Goal: Information Seeking & Learning: Learn about a topic

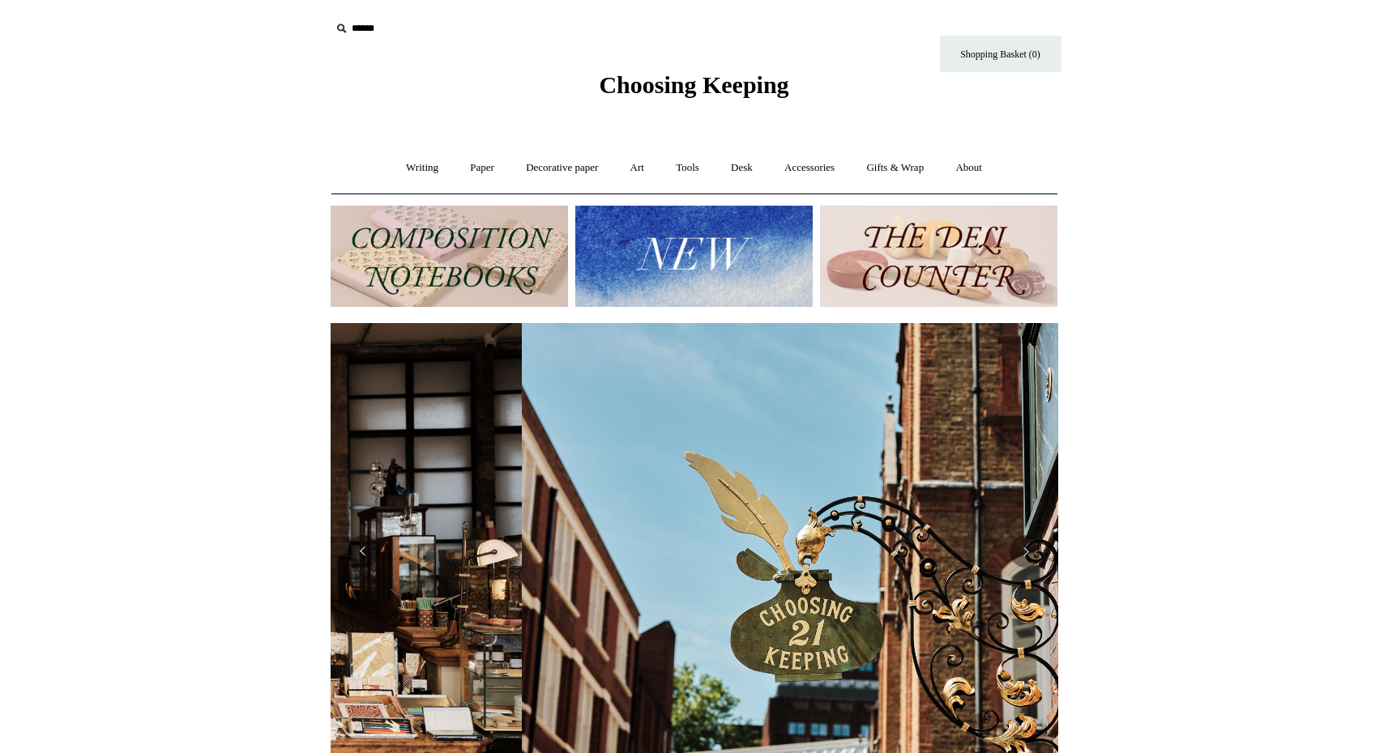
scroll to position [0, 727]
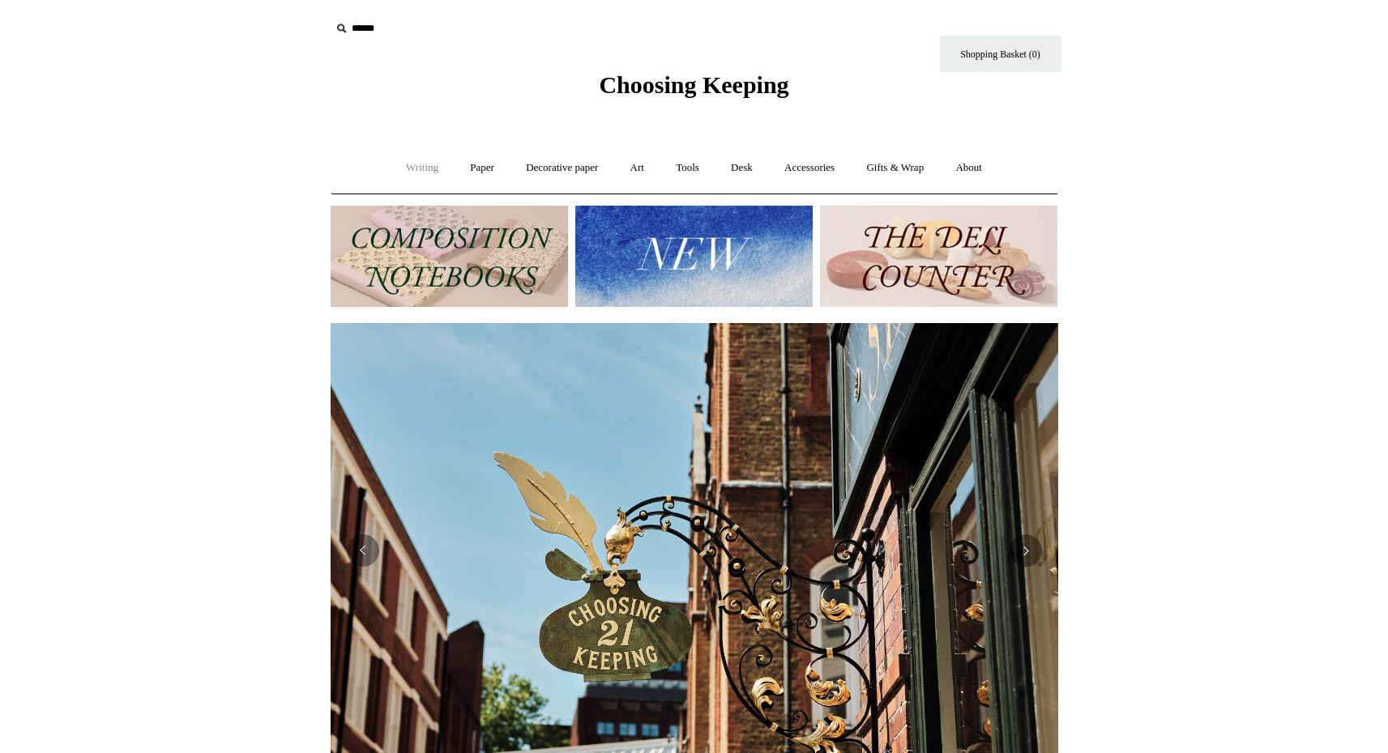
click at [412, 164] on link "Writing +" at bounding box center [422, 168] width 62 height 43
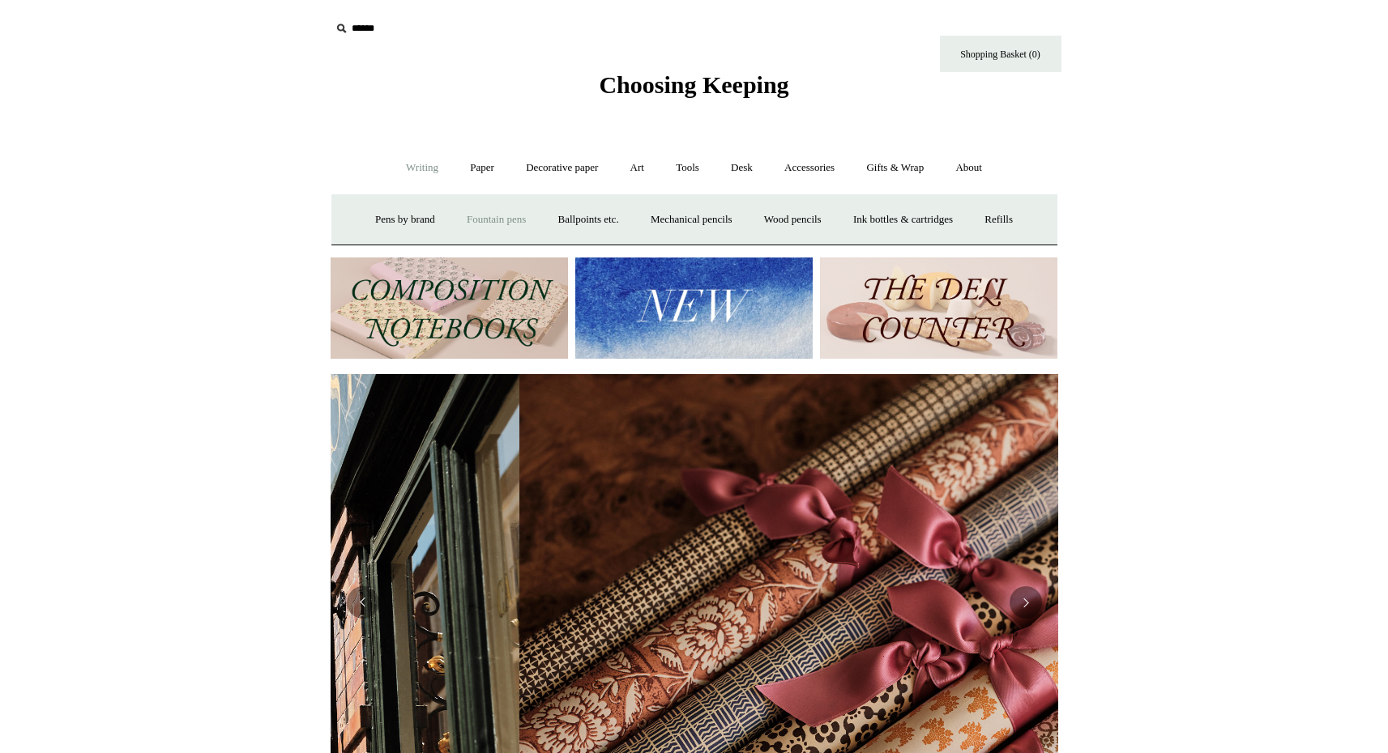
scroll to position [0, 1455]
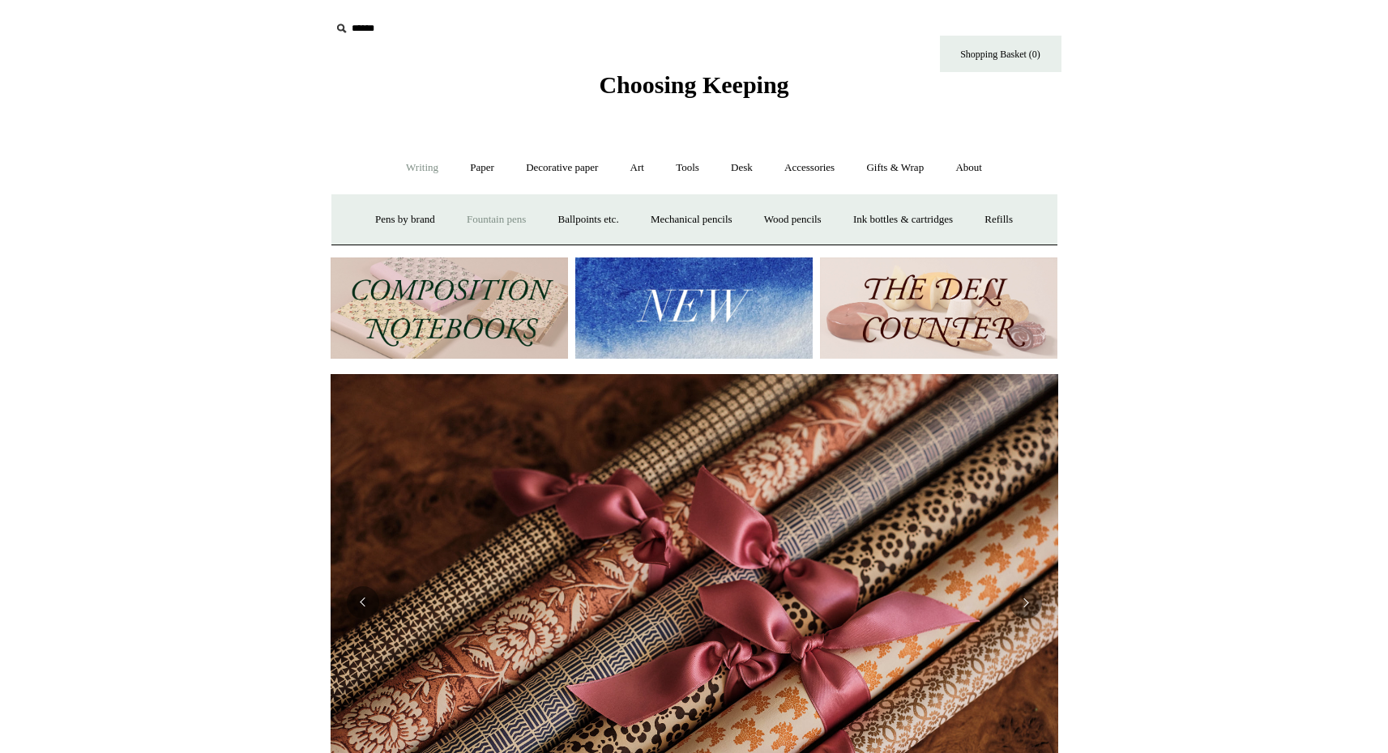
click at [487, 221] on link "Fountain pens +" at bounding box center [496, 219] width 88 height 43
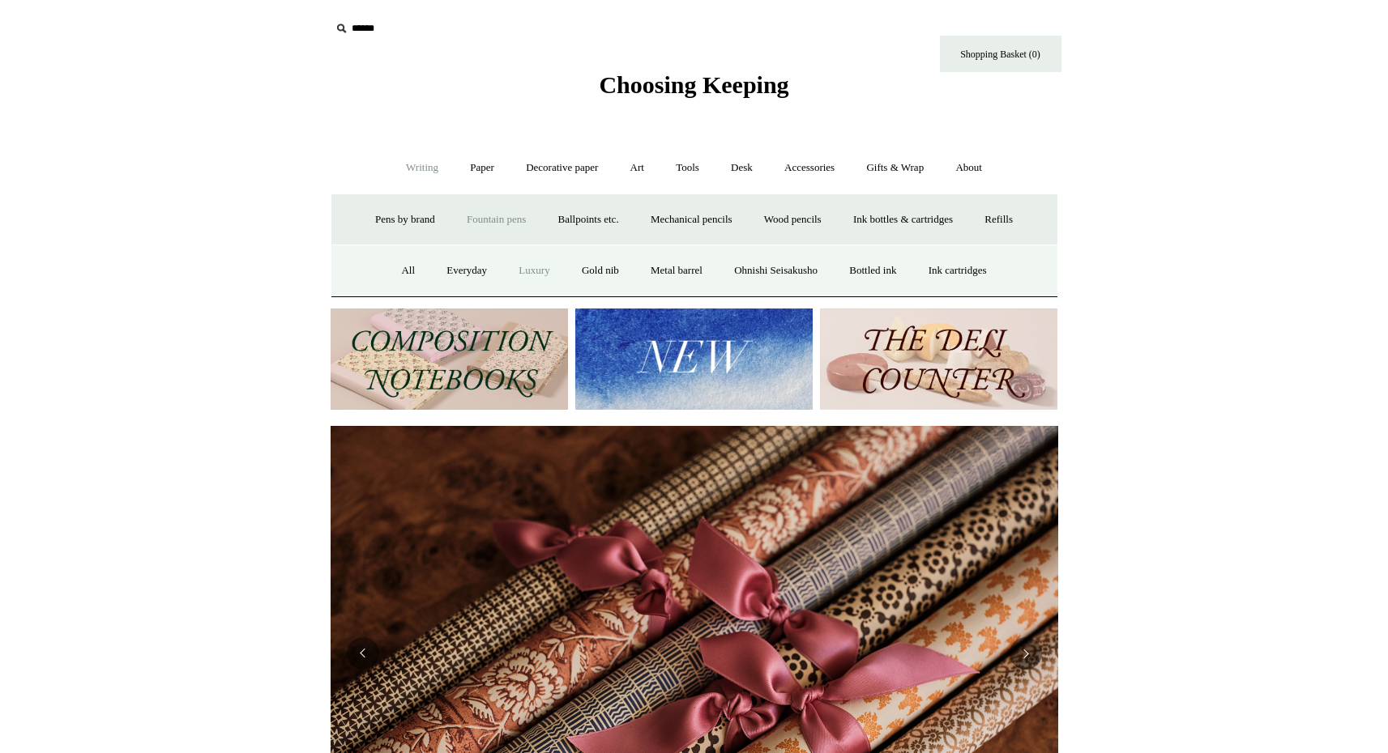
click at [515, 277] on link "Luxury" at bounding box center [534, 271] width 60 height 43
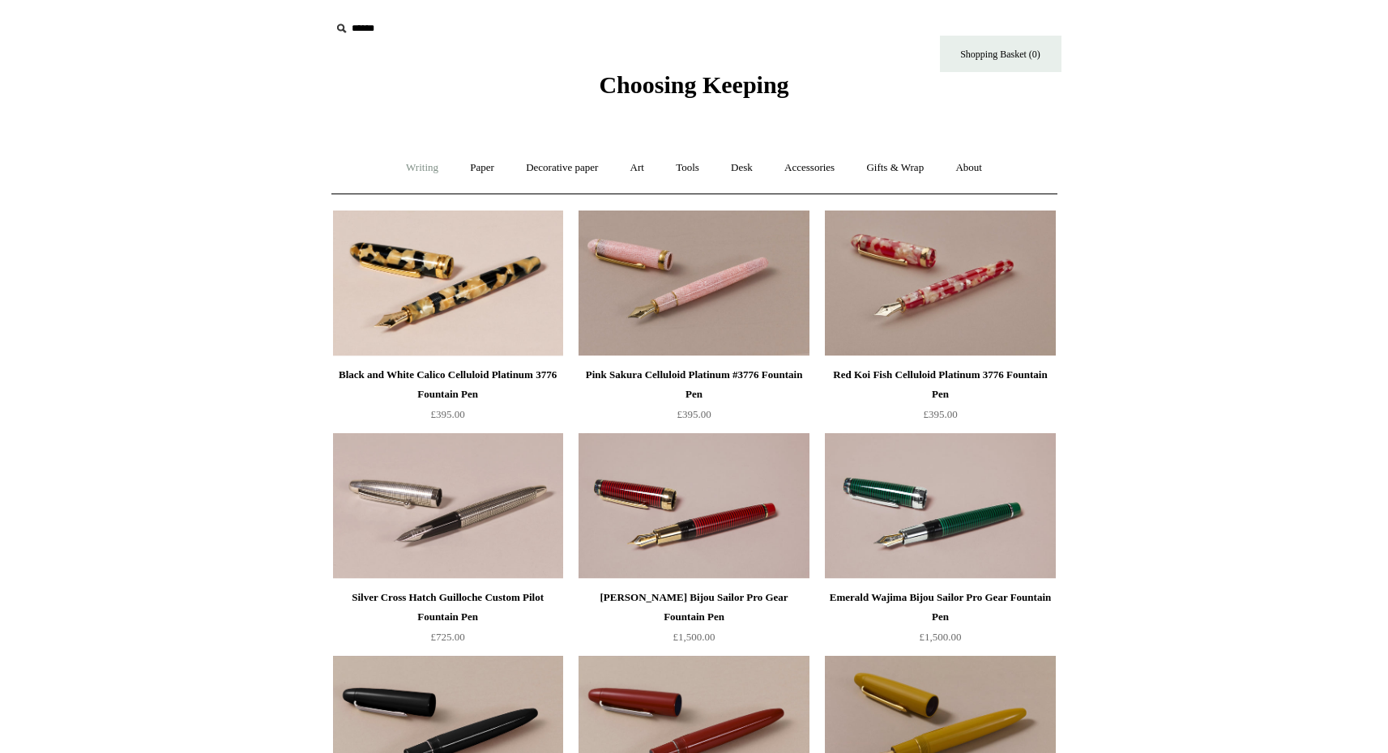
click at [412, 165] on link "Writing +" at bounding box center [422, 168] width 62 height 43
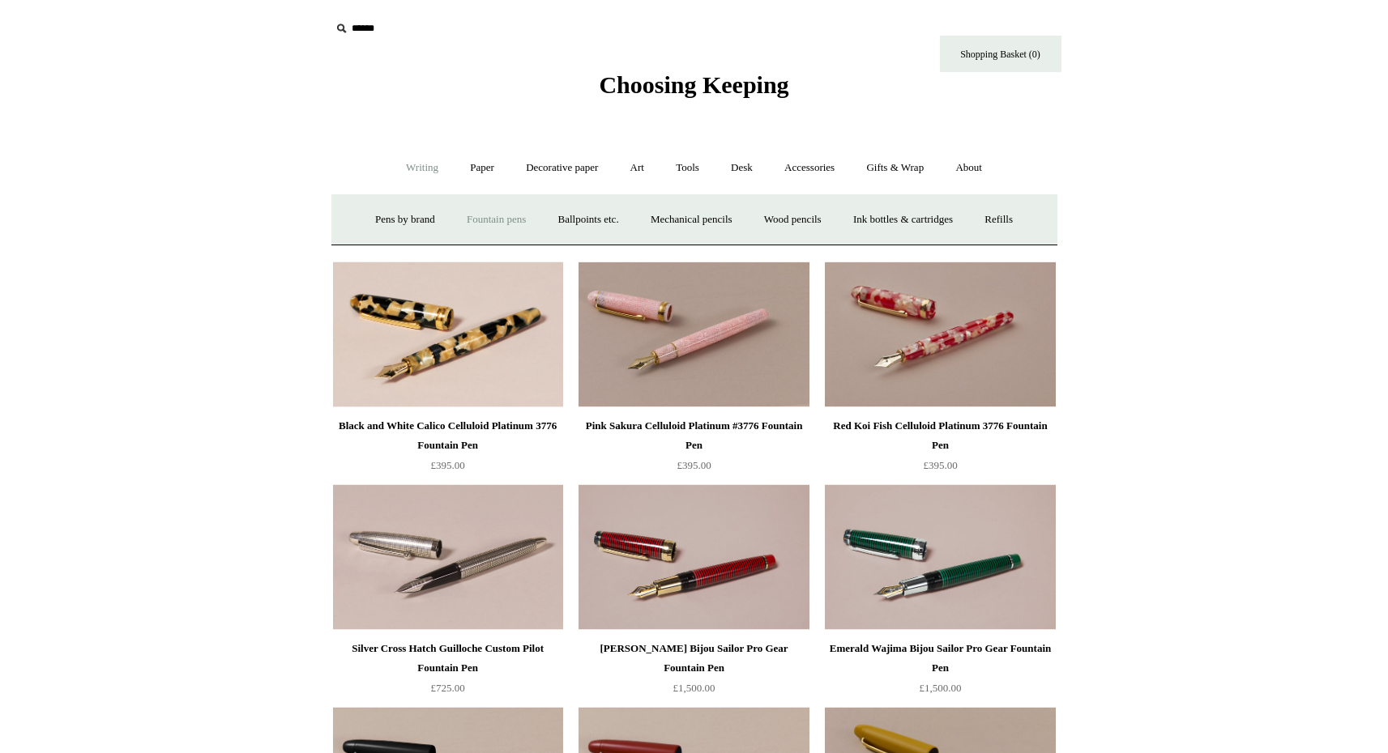
click at [495, 218] on link "Fountain pens +" at bounding box center [496, 219] width 88 height 43
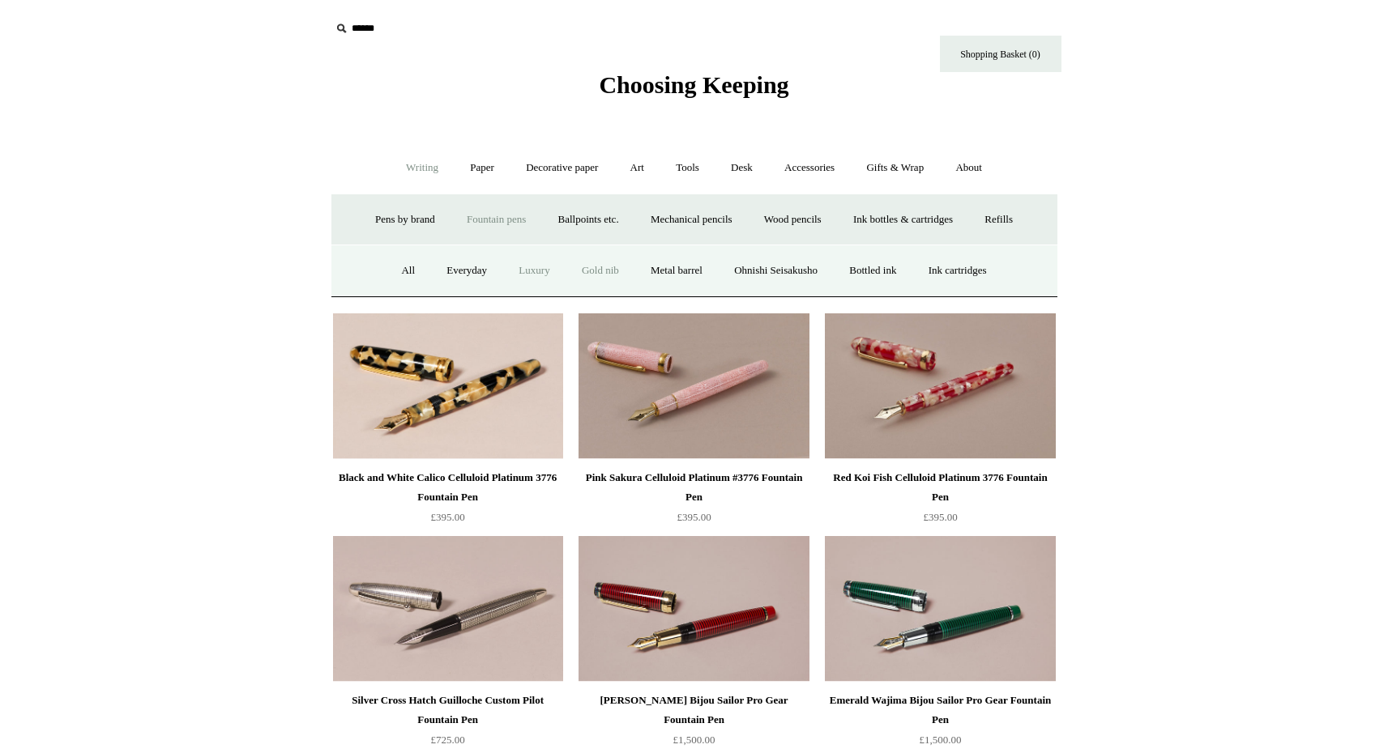
click at [582, 276] on link "Gold nib" at bounding box center [600, 271] width 66 height 43
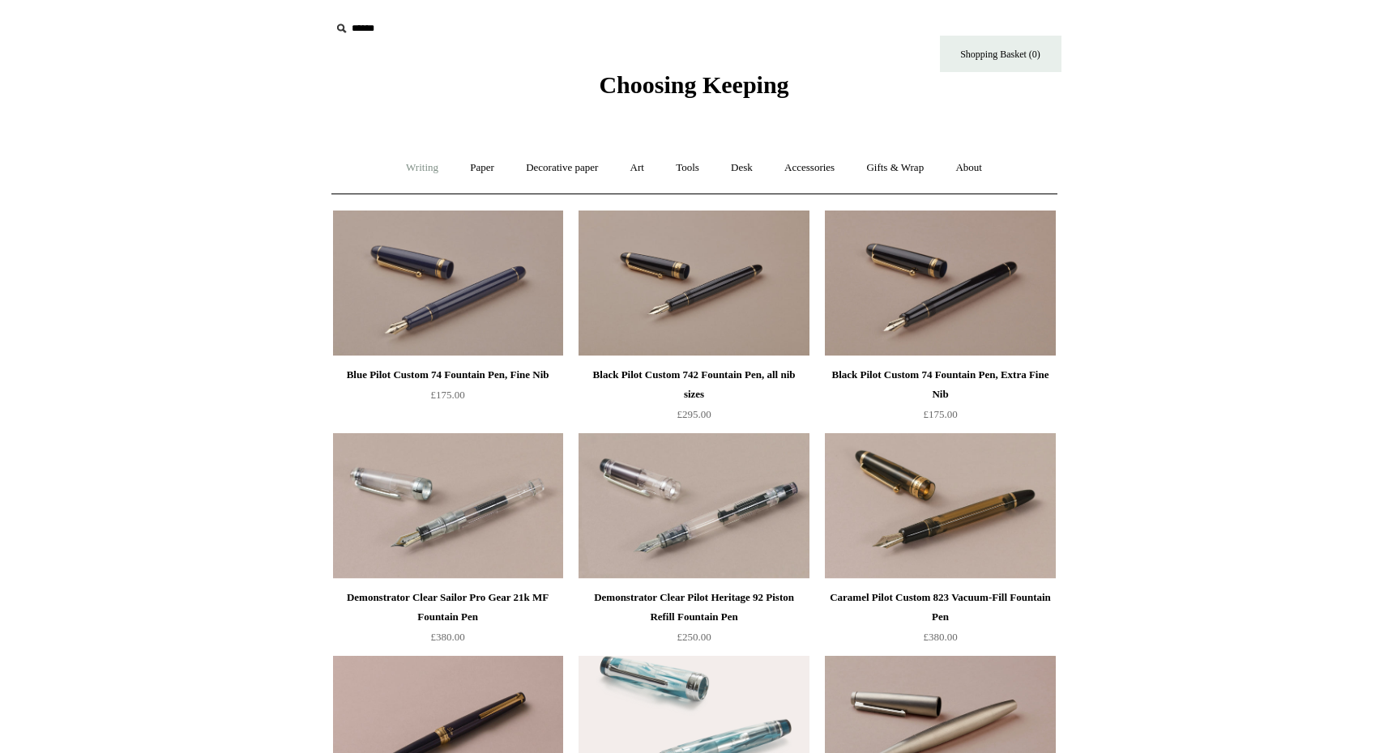
click at [408, 168] on link "Writing +" at bounding box center [422, 168] width 62 height 43
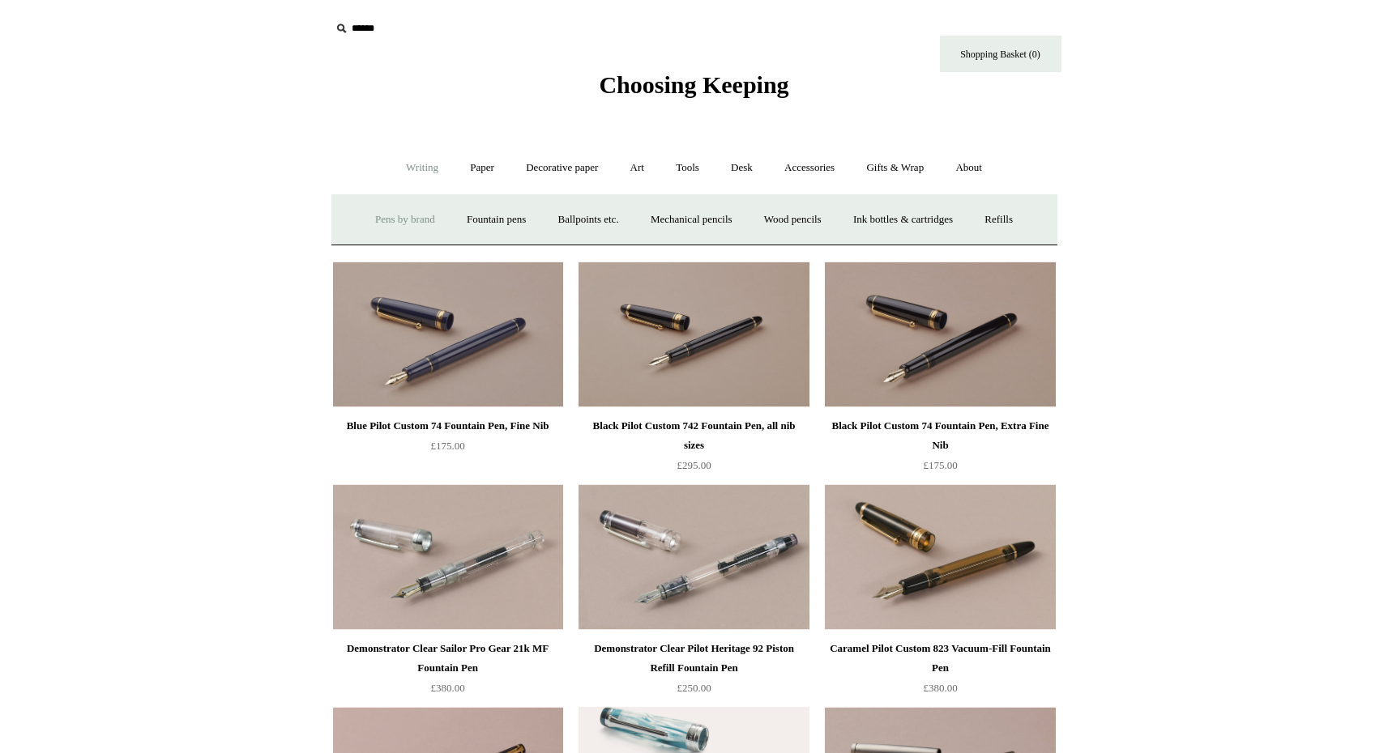
click at [405, 220] on link "Pens by brand +" at bounding box center [404, 219] width 89 height 43
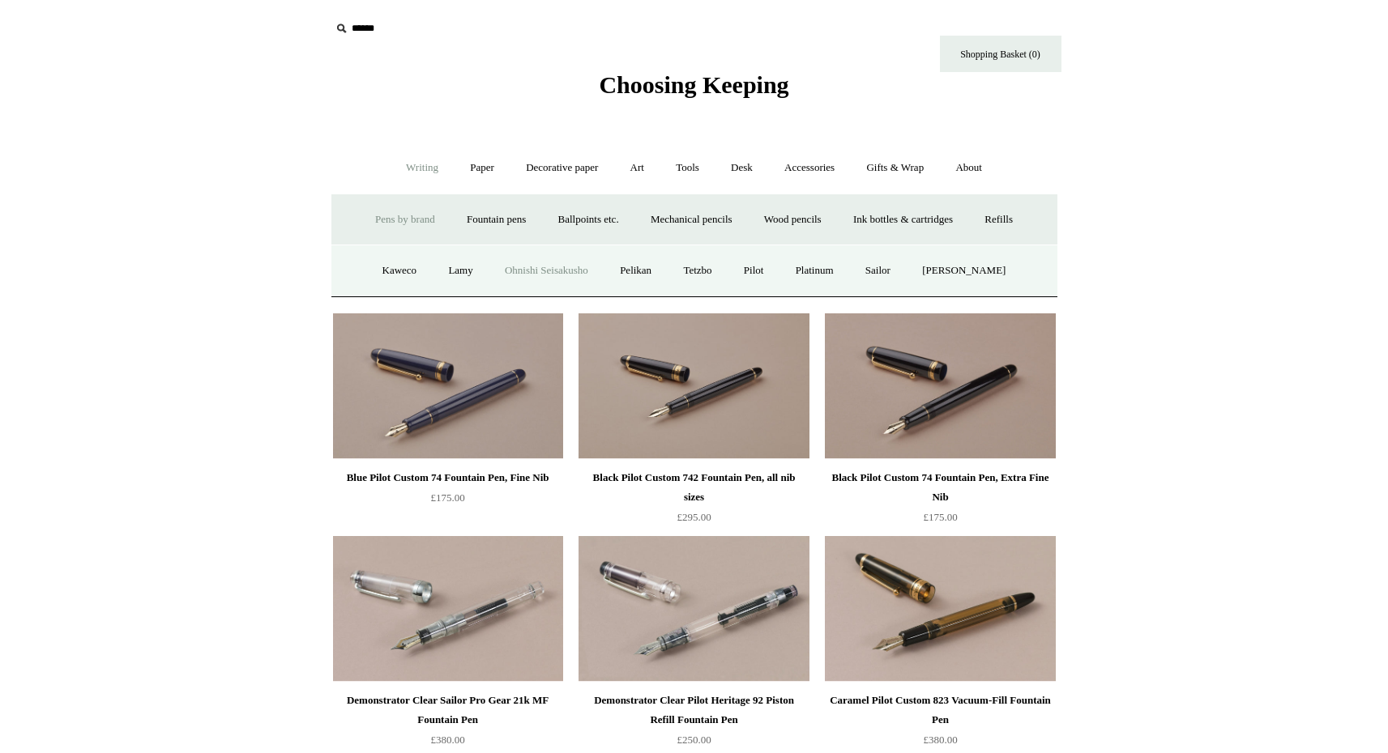
click at [562, 269] on link "Ohnishi Seisakusho" at bounding box center [546, 271] width 113 height 43
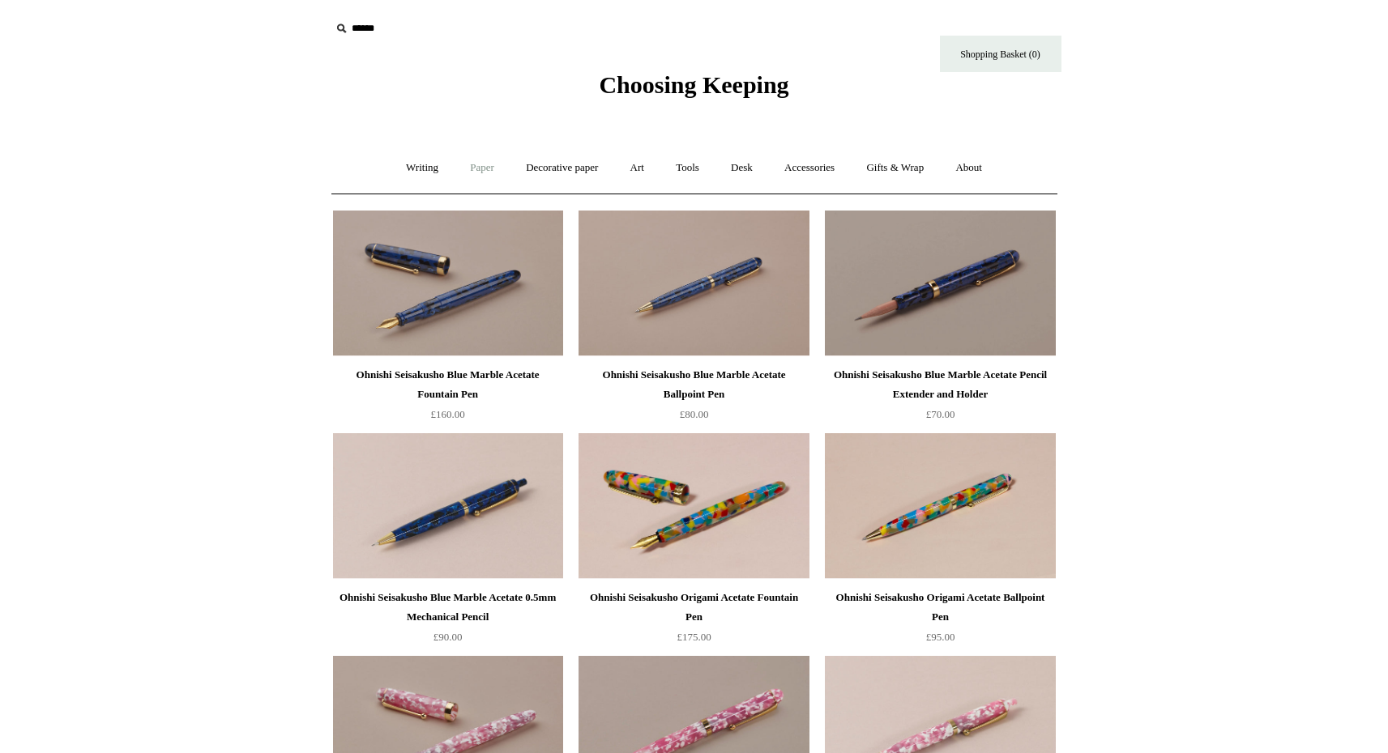
click at [466, 168] on link "Paper +" at bounding box center [481, 168] width 53 height 43
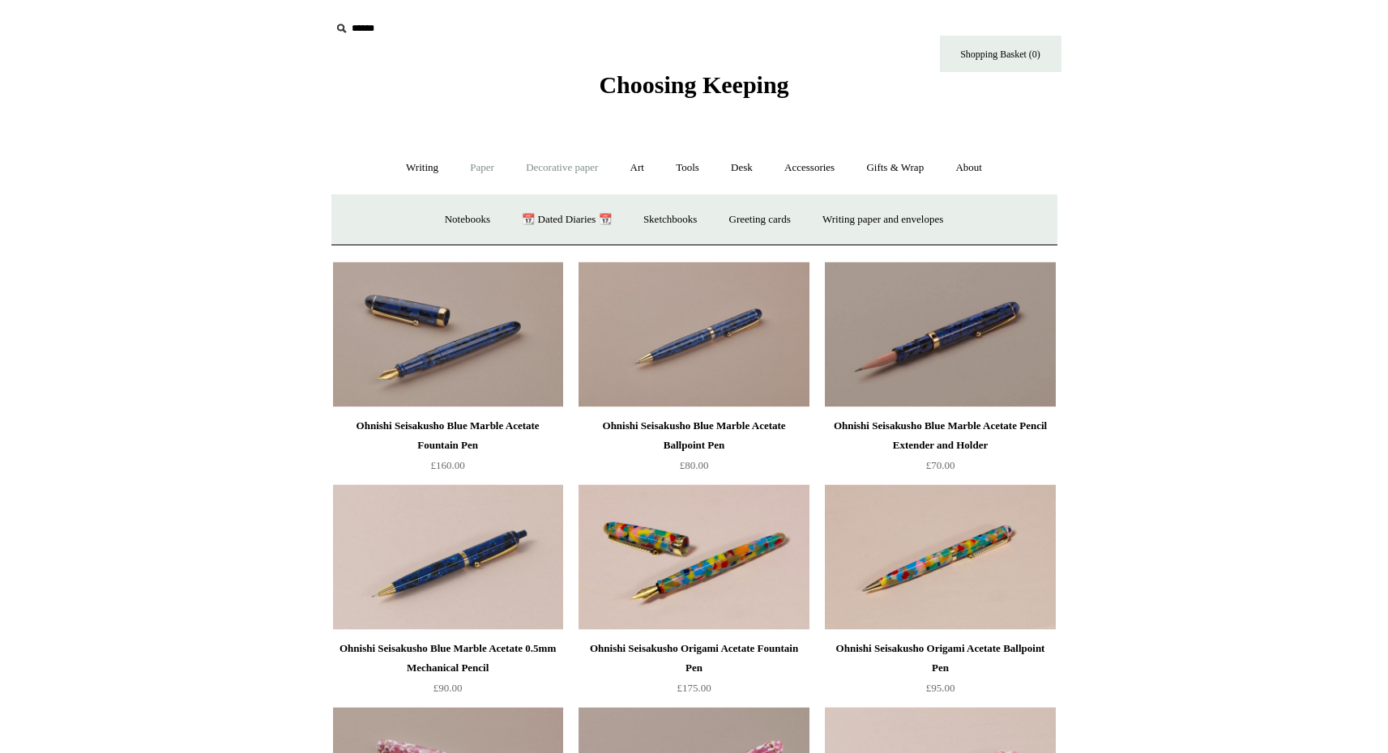
click at [535, 176] on link "Decorative paper +" at bounding box center [561, 168] width 101 height 43
click at [420, 165] on link "Writing +" at bounding box center [422, 168] width 62 height 43
click at [488, 218] on link "Fountain pens +" at bounding box center [496, 219] width 88 height 43
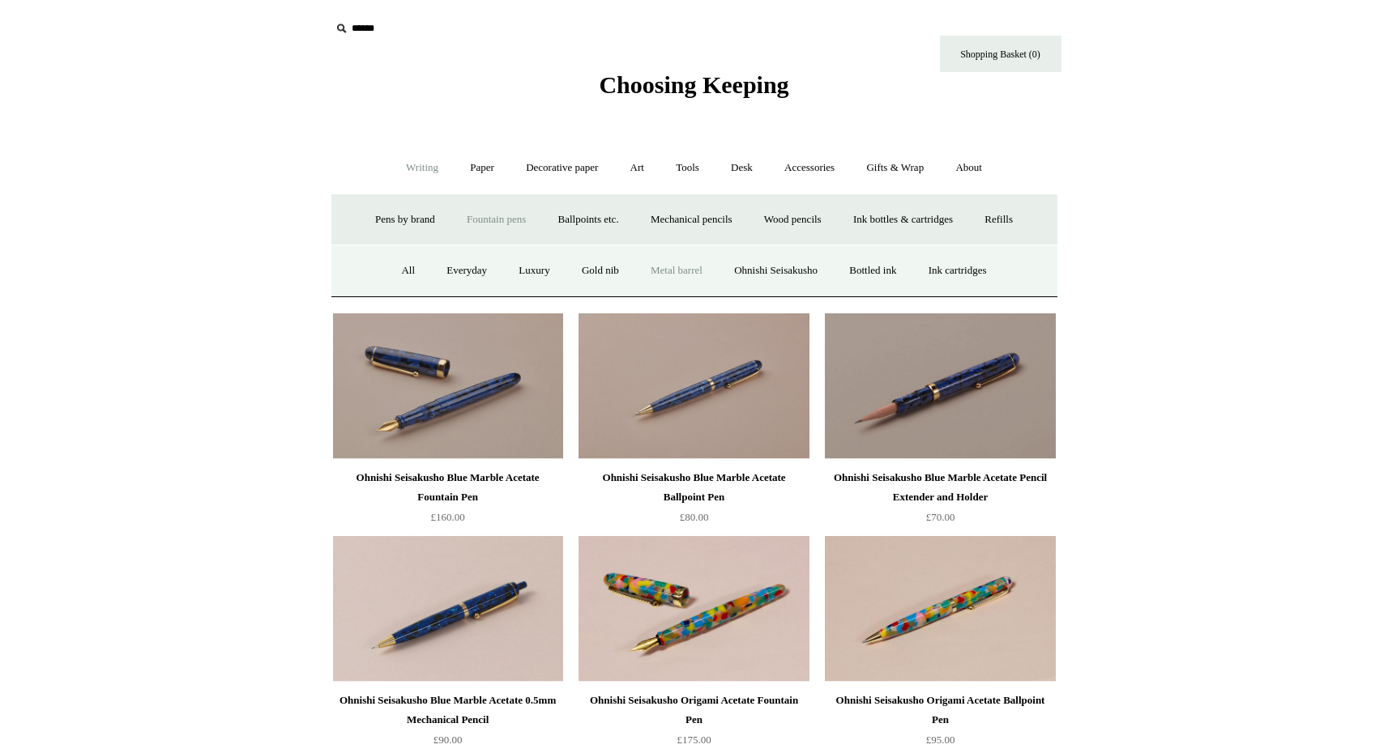
click at [678, 267] on link "Metal barrel" at bounding box center [676, 271] width 81 height 43
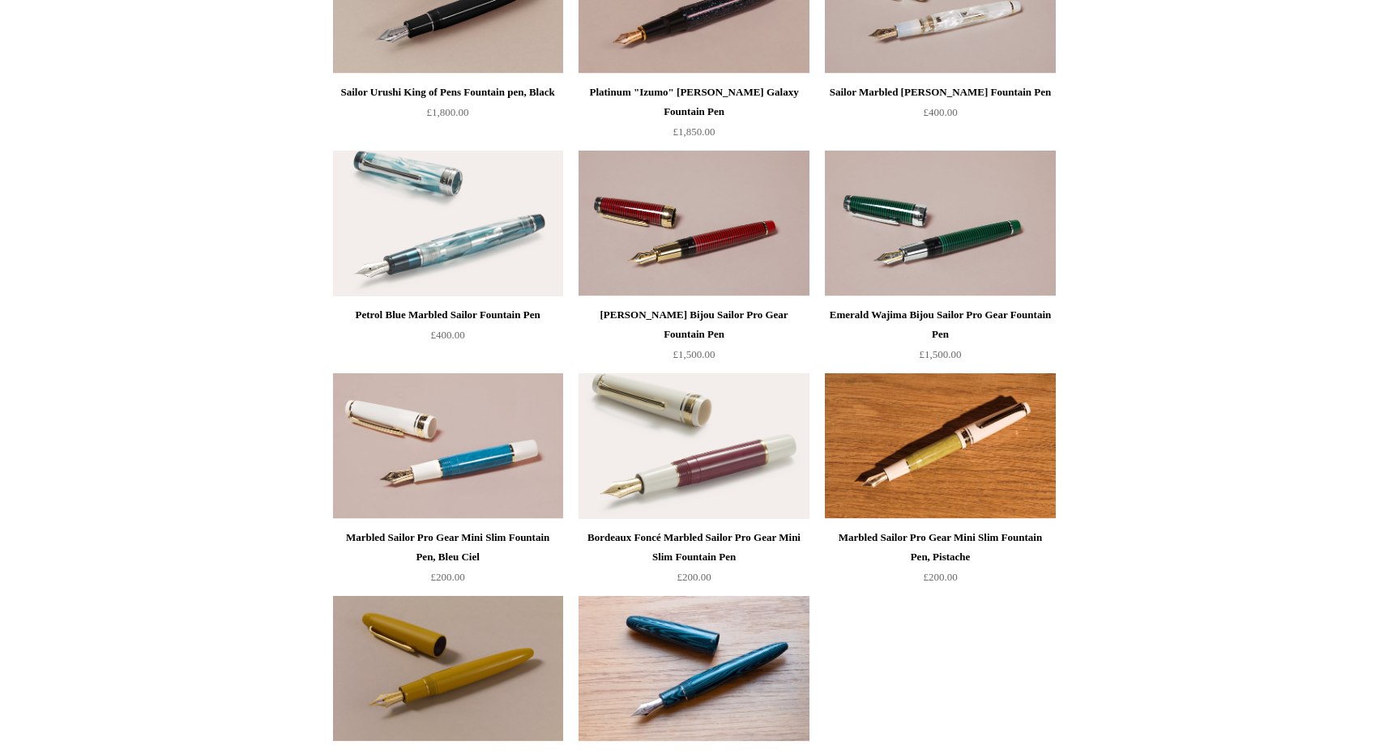
scroll to position [1947, 0]
